Goal: Transaction & Acquisition: Purchase product/service

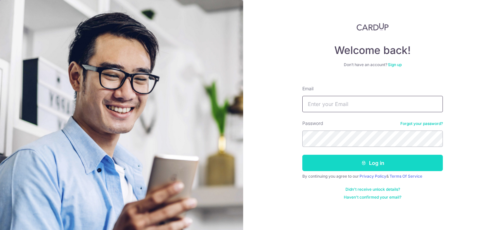
type input "[EMAIL_ADDRESS][PERSON_NAME][DOMAIN_NAME]"
click at [350, 163] on button "Log in" at bounding box center [372, 163] width 141 height 16
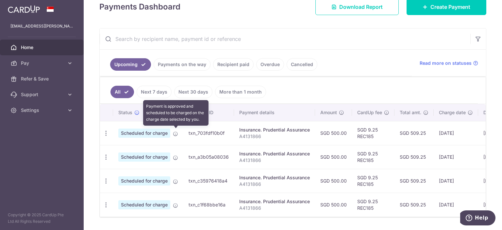
click at [175, 133] on icon at bounding box center [175, 133] width 5 height 5
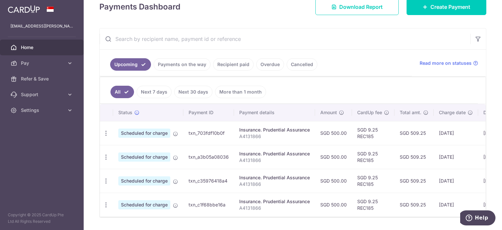
click at [196, 133] on td "txn_703fdf10b0f" at bounding box center [208, 133] width 51 height 24
click at [374, 129] on td "SGD 9.25 REC185" at bounding box center [373, 133] width 42 height 24
click at [466, 133] on td "23/09/2025" at bounding box center [456, 133] width 44 height 24
click at [103, 134] on icon "button" at bounding box center [106, 133] width 7 height 7
click at [133, 146] on link "Update payment" at bounding box center [134, 151] width 68 height 16
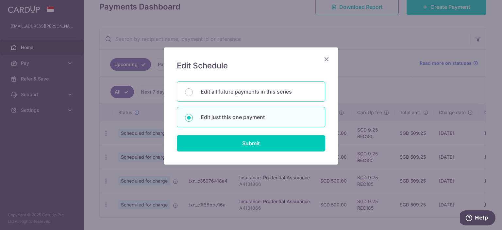
click at [259, 94] on p "Edit all future payments in this series" at bounding box center [259, 92] width 116 height 8
click at [193, 94] on input "Edit all future payments in this series" at bounding box center [189, 92] width 8 height 8
radio input "true"
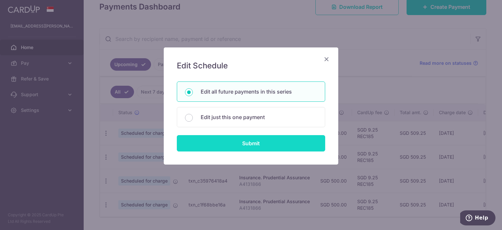
click at [258, 141] on input "Submit" at bounding box center [251, 143] width 148 height 16
radio input "true"
type input "500.00"
type input "A4131866"
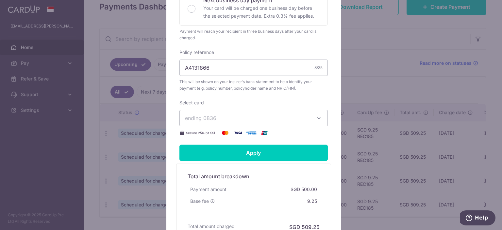
scroll to position [196, 0]
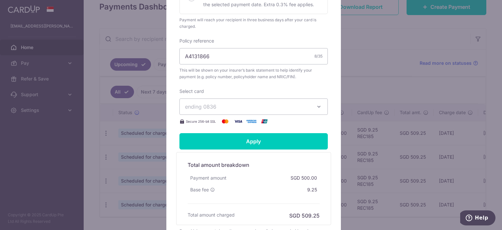
click at [257, 106] on span "ending 0836" at bounding box center [247, 107] width 125 height 8
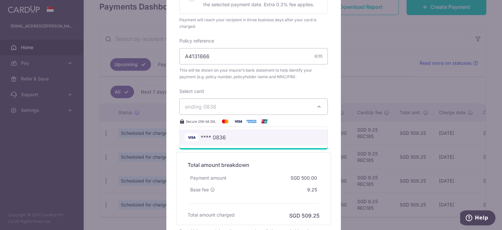
click at [230, 133] on span "**** 0836" at bounding box center [253, 137] width 137 height 8
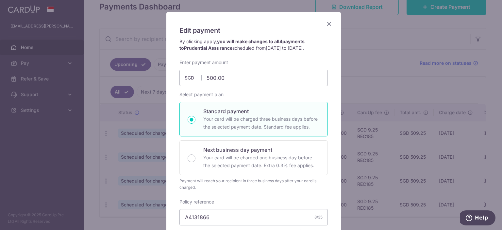
scroll to position [31, 0]
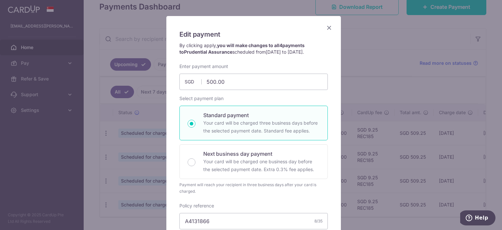
click at [326, 27] on icon "Close" at bounding box center [329, 28] width 8 height 8
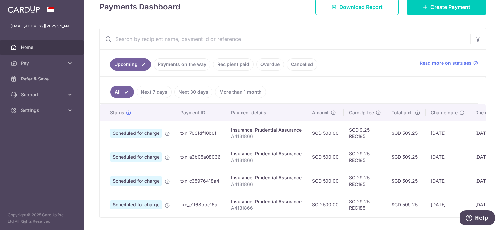
scroll to position [0, 0]
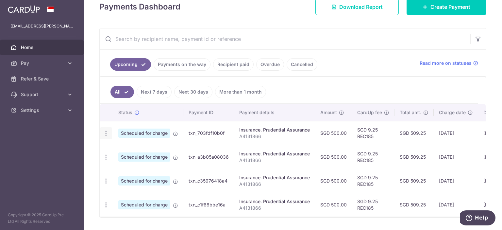
click at [105, 130] on icon "button" at bounding box center [106, 133] width 7 height 7
click at [123, 148] on span "Update payment" at bounding box center [141, 151] width 44 height 8
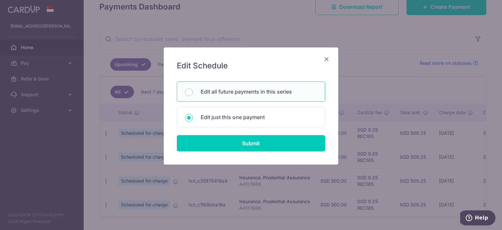
click at [251, 91] on p "Edit all future payments in this series" at bounding box center [259, 92] width 116 height 8
click at [193, 91] on input "Edit all future payments in this series" at bounding box center [189, 92] width 8 height 8
radio input "true"
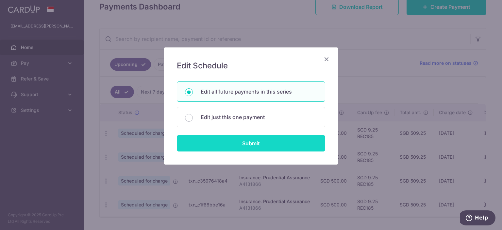
click at [249, 142] on input "Submit" at bounding box center [251, 143] width 148 height 16
radio input "true"
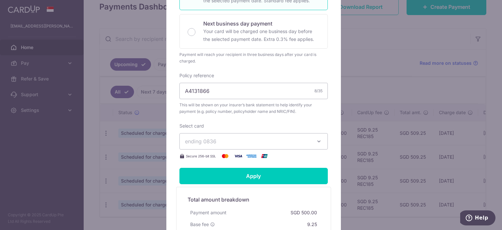
scroll to position [163, 0]
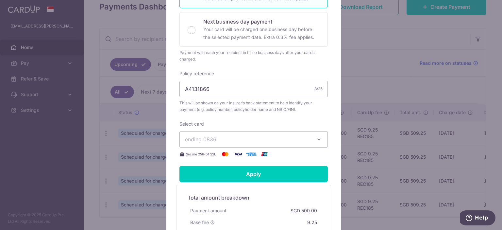
click at [244, 141] on span "ending 0836" at bounding box center [247, 139] width 125 height 8
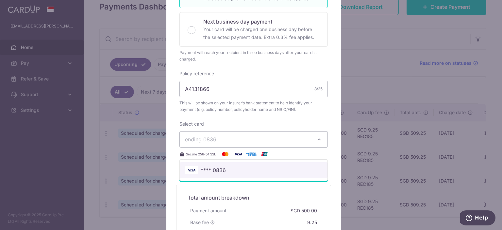
click at [246, 165] on link "**** 0836" at bounding box center [254, 170] width 148 height 16
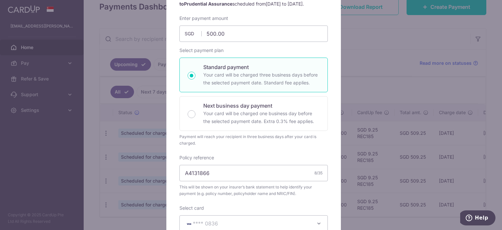
scroll to position [0, 0]
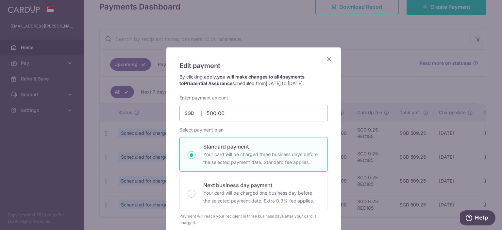
click at [326, 60] on icon "Close" at bounding box center [329, 59] width 8 height 8
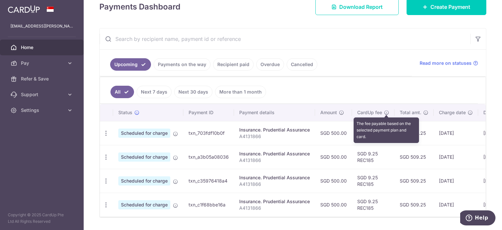
scroll to position [119, 0]
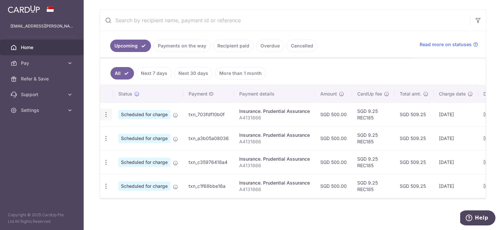
click at [103, 111] on icon "button" at bounding box center [106, 114] width 7 height 7
click at [145, 125] on link "Update payment" at bounding box center [134, 133] width 68 height 16
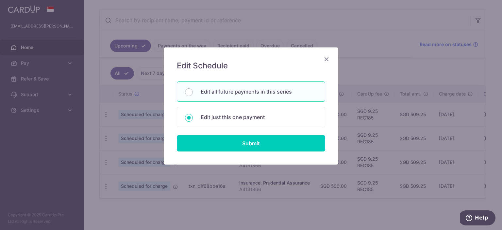
click at [229, 94] on p "Edit all future payments in this series" at bounding box center [259, 92] width 116 height 8
click at [193, 94] on input "Edit all future payments in this series" at bounding box center [189, 92] width 8 height 8
radio input "true"
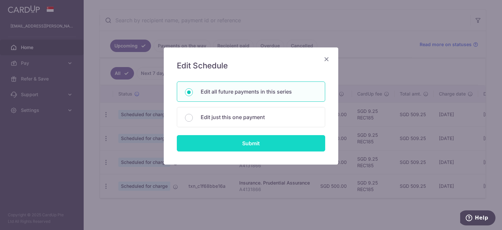
click at [256, 140] on input "Submit" at bounding box center [251, 143] width 148 height 16
radio input "true"
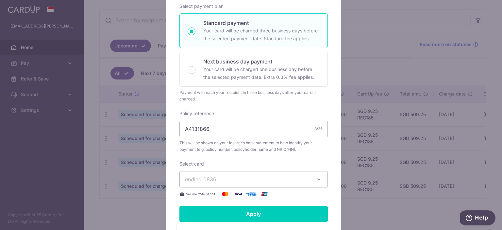
scroll to position [196, 0]
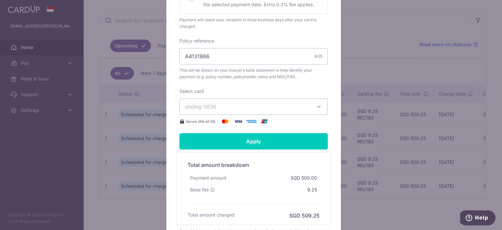
click at [255, 107] on span "ending 0836" at bounding box center [247, 107] width 125 height 8
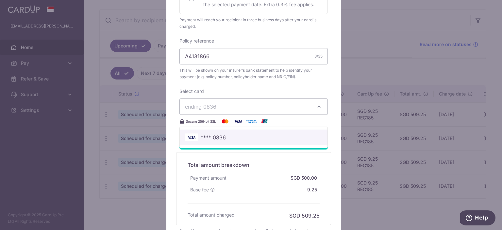
click at [250, 135] on span "**** 0836" at bounding box center [253, 137] width 137 height 8
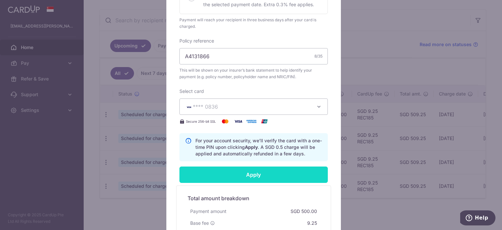
click at [253, 174] on input "Apply" at bounding box center [253, 174] width 148 height 16
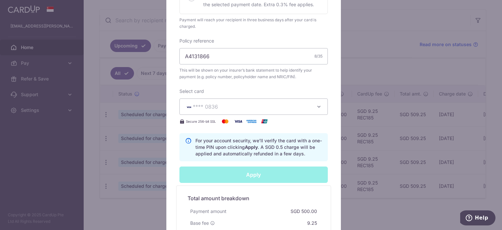
type input "Successfully Applied"
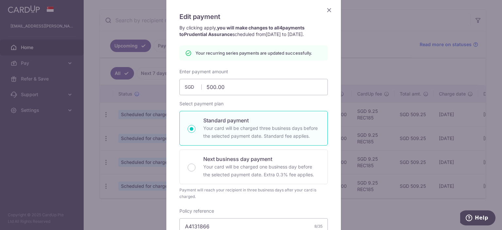
scroll to position [23, 0]
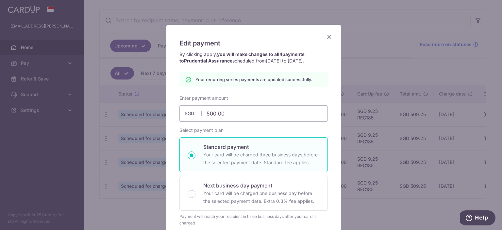
click at [325, 36] on icon "Close" at bounding box center [329, 36] width 8 height 8
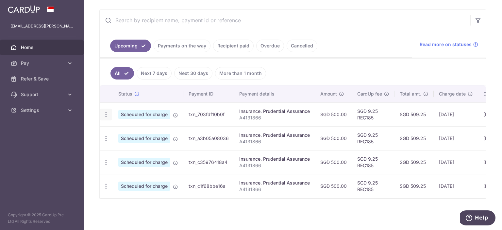
click at [106, 112] on icon "button" at bounding box center [106, 114] width 7 height 7
click at [129, 129] on span "Update payment" at bounding box center [141, 132] width 44 height 8
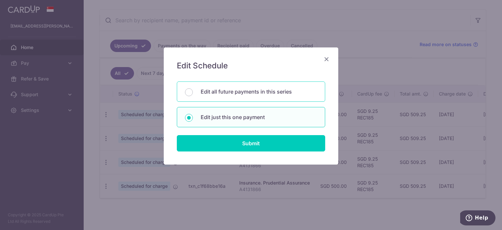
click at [272, 91] on p "Edit all future payments in this series" at bounding box center [259, 92] width 116 height 8
click at [193, 91] on input "Edit all future payments in this series" at bounding box center [189, 92] width 8 height 8
radio input "true"
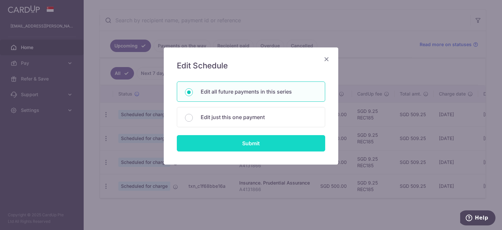
click at [274, 143] on input "Submit" at bounding box center [251, 143] width 148 height 16
radio input "true"
type input "500.00"
type input "A4131866"
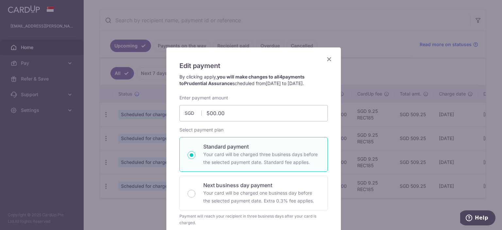
click at [328, 58] on icon "Close" at bounding box center [329, 59] width 8 height 8
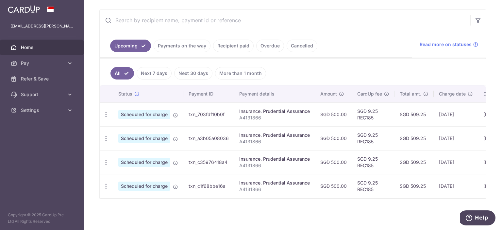
click at [344, 69] on ul "All Next 7 days Next 30 days More than 1 month" at bounding box center [289, 71] width 378 height 26
click at [107, 111] on icon "button" at bounding box center [106, 114] width 7 height 7
click at [329, 68] on ul "All Next 7 days Next 30 days More than 1 month" at bounding box center [289, 71] width 378 height 26
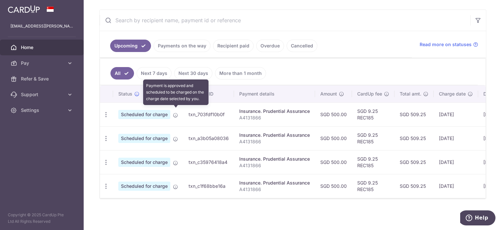
click at [177, 112] on icon at bounding box center [175, 114] width 5 height 5
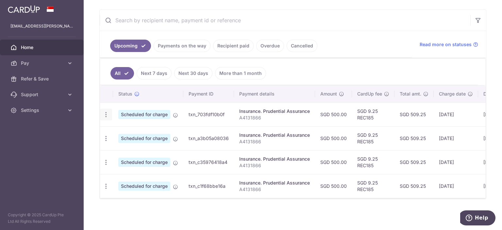
click at [107, 112] on icon "button" at bounding box center [106, 114] width 7 height 7
click at [129, 144] on span "Cancel payment" at bounding box center [141, 148] width 44 height 8
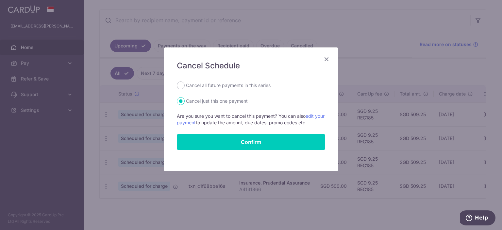
click at [224, 86] on label "Cancel all future payments in this series" at bounding box center [228, 85] width 85 height 8
click at [185, 86] on input "Cancel all future payments in this series" at bounding box center [181, 85] width 8 height 8
radio input "true"
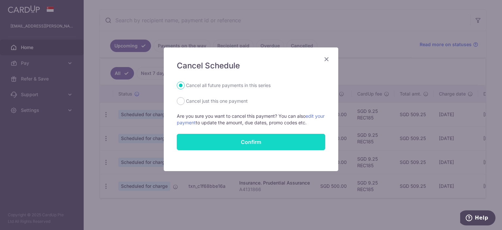
click at [226, 140] on button "Confirm" at bounding box center [251, 142] width 148 height 16
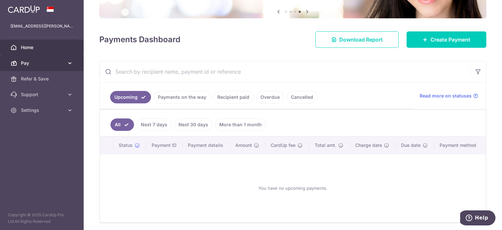
click span "Pay"
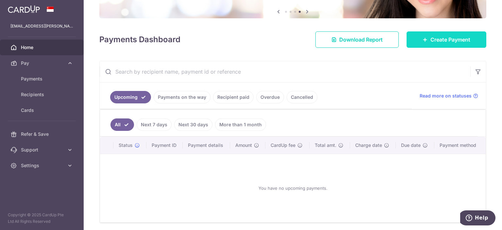
click span "Create Payment"
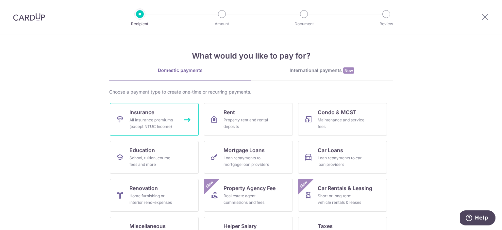
click link "Insurance All insurance premiums (except NTUC Income)"
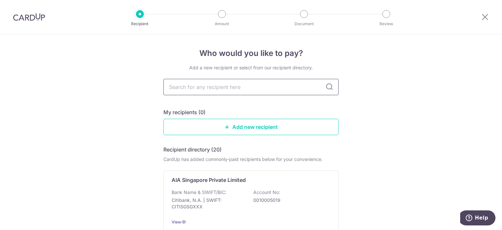
click at [230, 87] on input "text" at bounding box center [250, 87] width 175 height 16
type input "prudential"
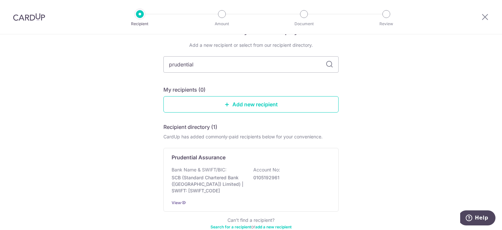
scroll to position [33, 0]
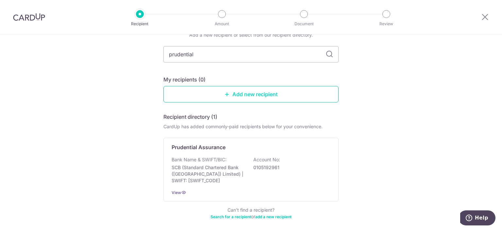
click at [238, 92] on link "Add new recipient" at bounding box center [250, 94] width 175 height 16
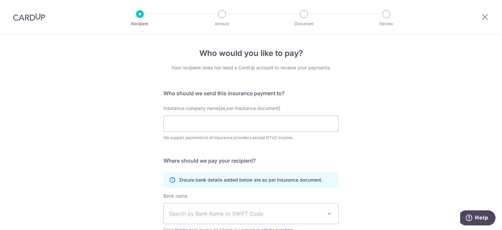
scroll to position [33, 0]
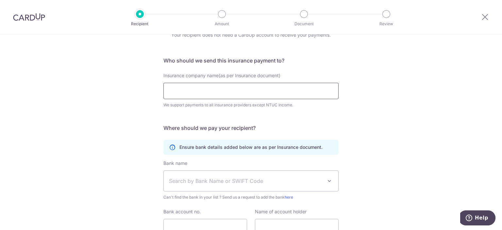
click at [277, 93] on input "Insurance company name(as per Insurance document)" at bounding box center [250, 91] width 175 height 16
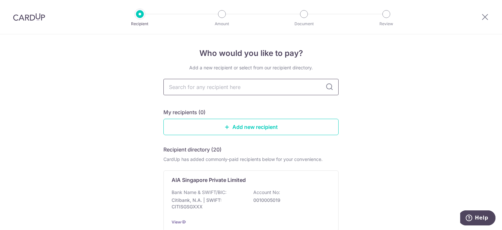
click at [232, 79] on input "text" at bounding box center [250, 87] width 175 height 16
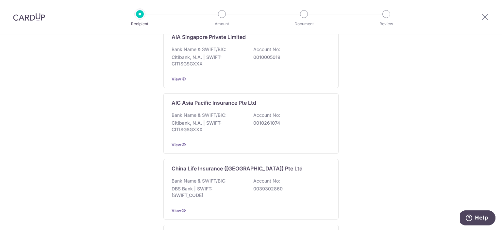
scroll to position [33, 0]
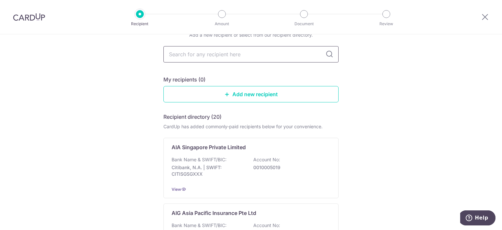
click at [253, 56] on input "text" at bounding box center [250, 54] width 175 height 16
type input "Prudentia"
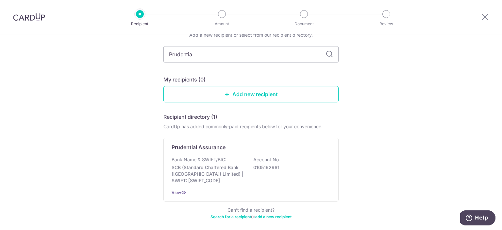
click at [248, 168] on div "Bank Name & SWIFT/BIC: SCB (Standard Chartered Bank (Singapore) Limited) | SWIF…" at bounding box center [251, 169] width 159 height 27
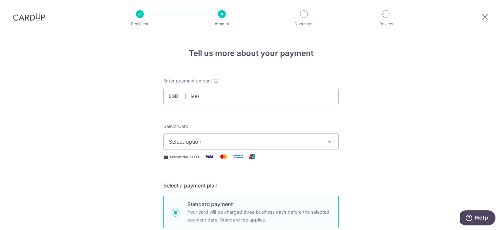
type input "500.00"
click at [260, 141] on span "Select option" at bounding box center [245, 142] width 152 height 8
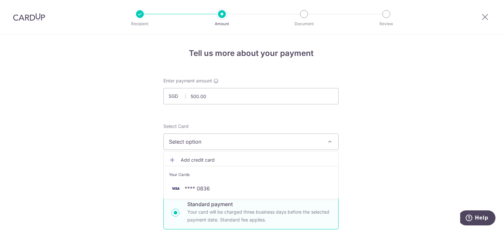
click at [231, 177] on div "Your Cards" at bounding box center [251, 174] width 164 height 7
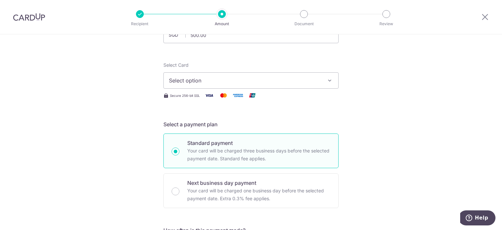
scroll to position [65, 0]
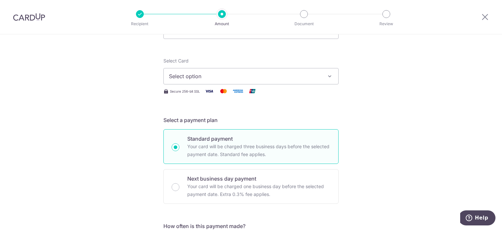
click at [276, 79] on span "Select option" at bounding box center [245, 76] width 152 height 8
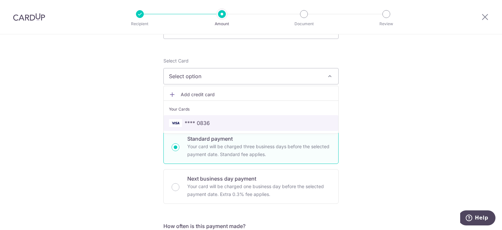
click at [198, 122] on span "**** 0836" at bounding box center [197, 123] width 25 height 8
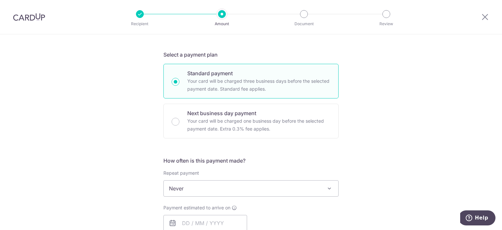
scroll to position [163, 0]
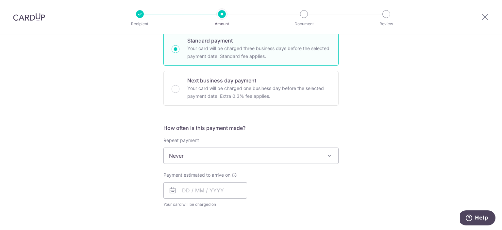
click at [274, 158] on span "Never" at bounding box center [251, 156] width 175 height 16
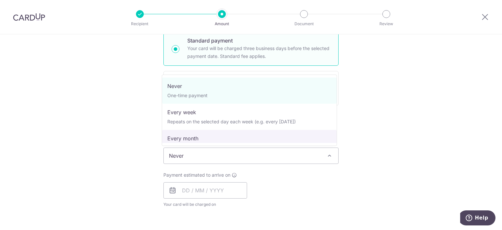
select select "3"
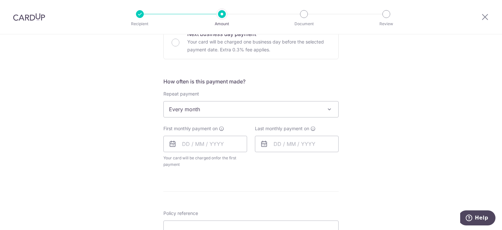
scroll to position [229, 0]
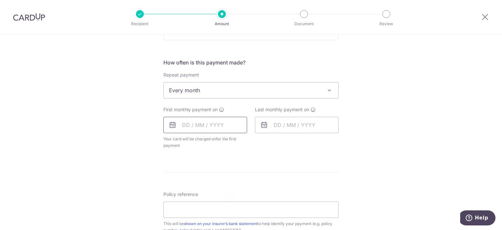
click at [223, 125] on input "text" at bounding box center [205, 125] width 84 height 16
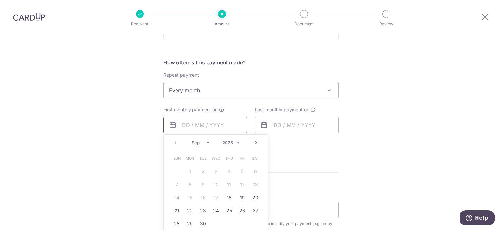
scroll to position [261, 0]
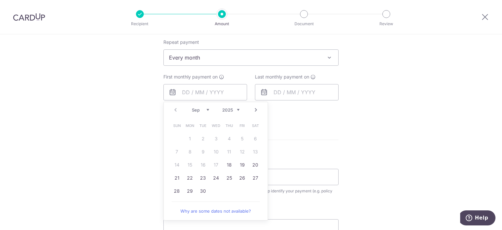
click at [314, 119] on div "How often is this payment made? Repeat payment Never Every week Every month Eve…" at bounding box center [250, 73] width 175 height 95
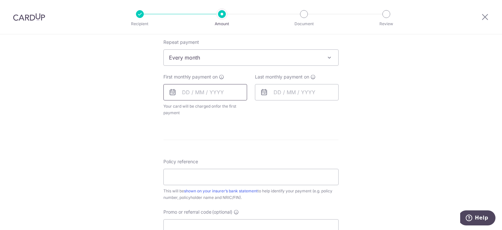
click at [199, 90] on input "text" at bounding box center [205, 92] width 84 height 16
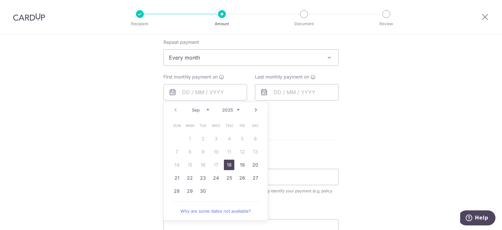
click at [227, 163] on link "18" at bounding box center [229, 164] width 10 height 10
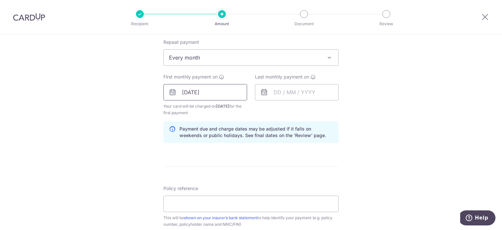
click at [203, 89] on input "18/09/2025" at bounding box center [205, 92] width 84 height 16
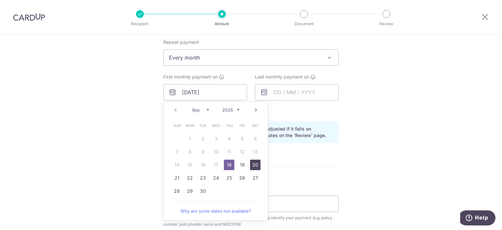
click at [256, 163] on link "20" at bounding box center [255, 164] width 10 height 10
type input "20/09/2025"
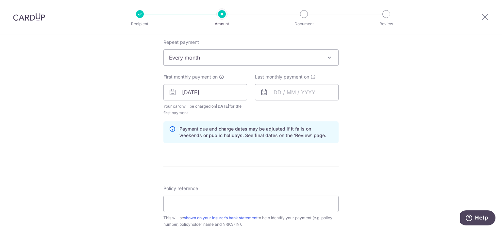
click at [247, 108] on div "First monthly payment on 20/09/2025 Prev Next Sep Oct Nov Dec 2025 2026 2027 20…" at bounding box center [205, 95] width 92 height 42
click at [302, 94] on input "text" at bounding box center [297, 92] width 84 height 16
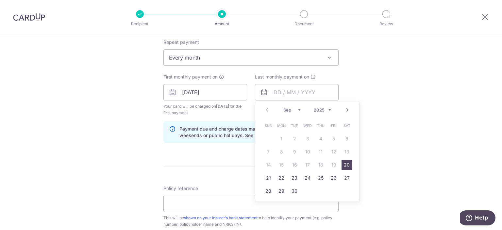
click at [347, 111] on link "Next" at bounding box center [347, 110] width 8 height 8
click at [346, 110] on link "Next" at bounding box center [347, 110] width 8 height 8
click at [344, 163] on link "20" at bounding box center [347, 164] width 10 height 10
type input "20/12/2025"
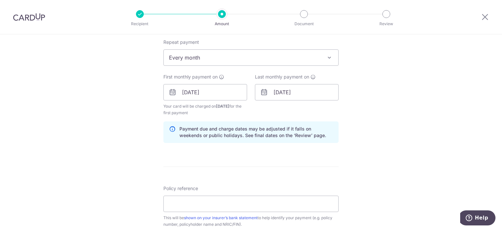
click at [369, 131] on div "Tell us more about your payment Enter payment amount SGD 500.00 500.00 Select C…" at bounding box center [251, 85] width 502 height 625
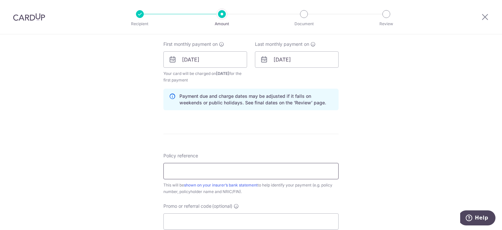
click at [225, 168] on input "Policy reference" at bounding box center [250, 171] width 175 height 16
paste input "A4131866"
type input "A4131866"
click at [232, 145] on form "Enter payment amount SGD 500.00 500.00 Select Card **** 0836 Add credit card Yo…" at bounding box center [250, 58] width 175 height 551
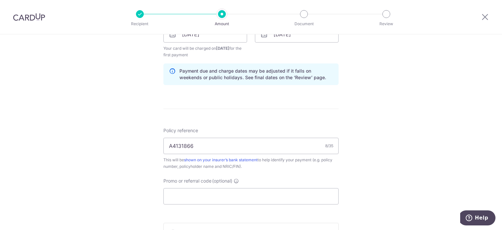
scroll to position [359, 0]
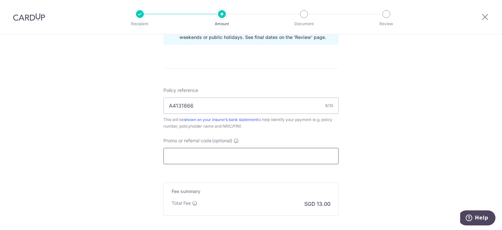
click at [234, 151] on input "Promo or referral code (optional)" at bounding box center [250, 156] width 175 height 16
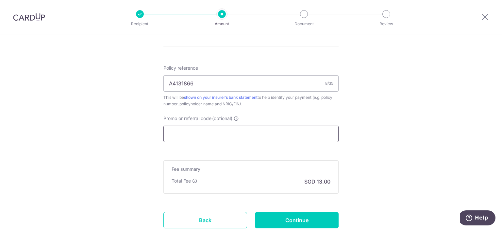
scroll to position [392, 0]
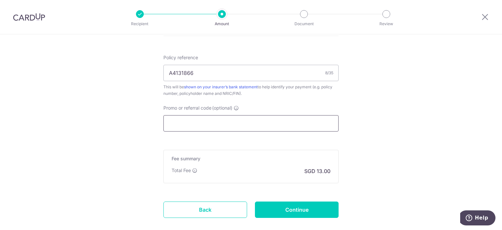
paste input "REC185"
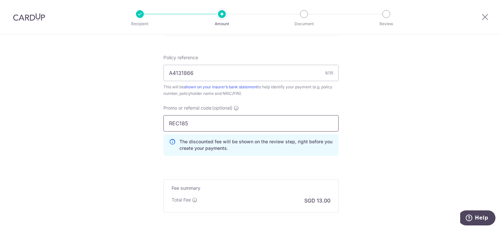
type input "REC185"
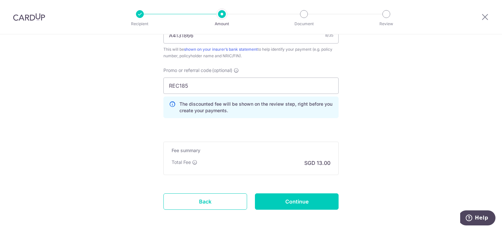
scroll to position [458, 0]
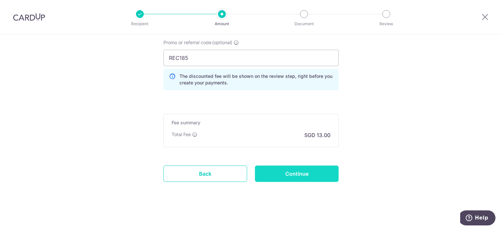
click at [315, 169] on input "Continue" at bounding box center [297, 173] width 84 height 16
type input "Create Schedule"
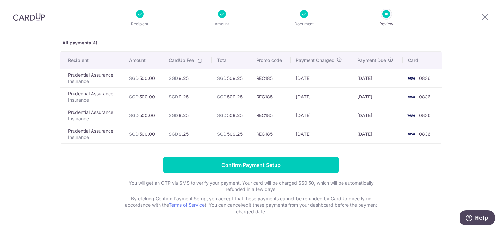
scroll to position [56, 0]
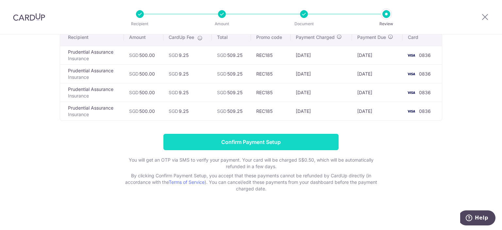
click at [261, 142] on input "Confirm Payment Setup" at bounding box center [250, 142] width 175 height 16
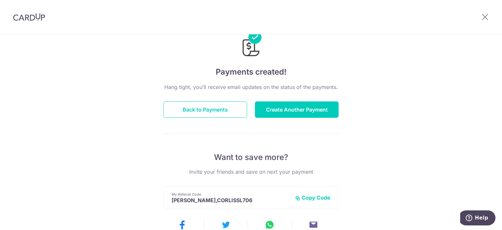
scroll to position [65, 0]
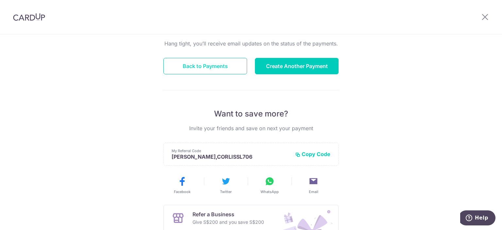
click at [200, 62] on button "Back to Payments" at bounding box center [205, 66] width 84 height 16
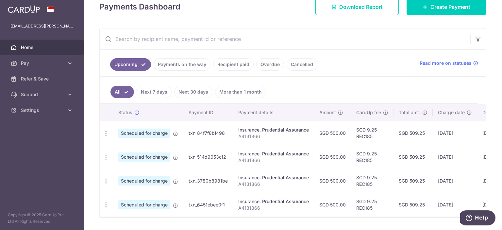
scroll to position [119, 0]
